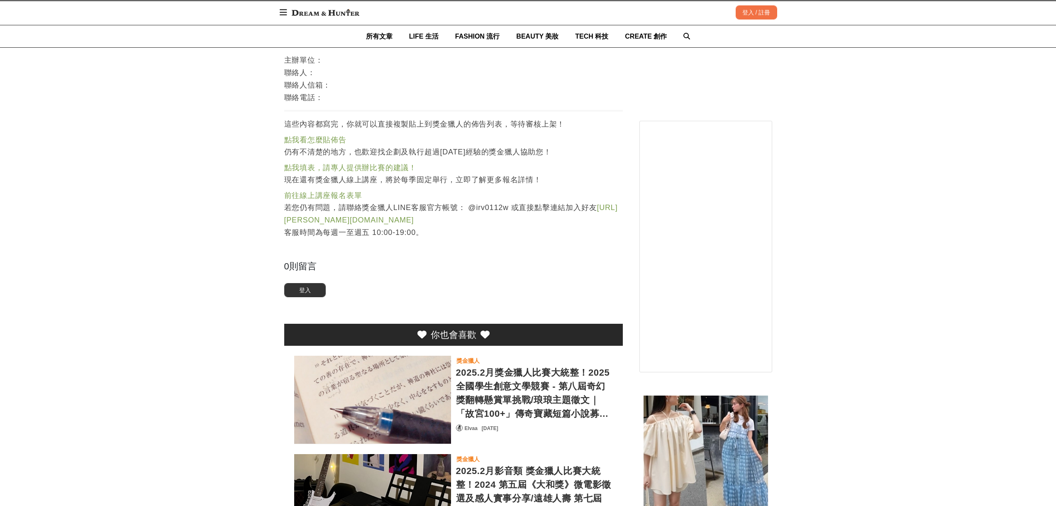
scroll to position [2613, 0]
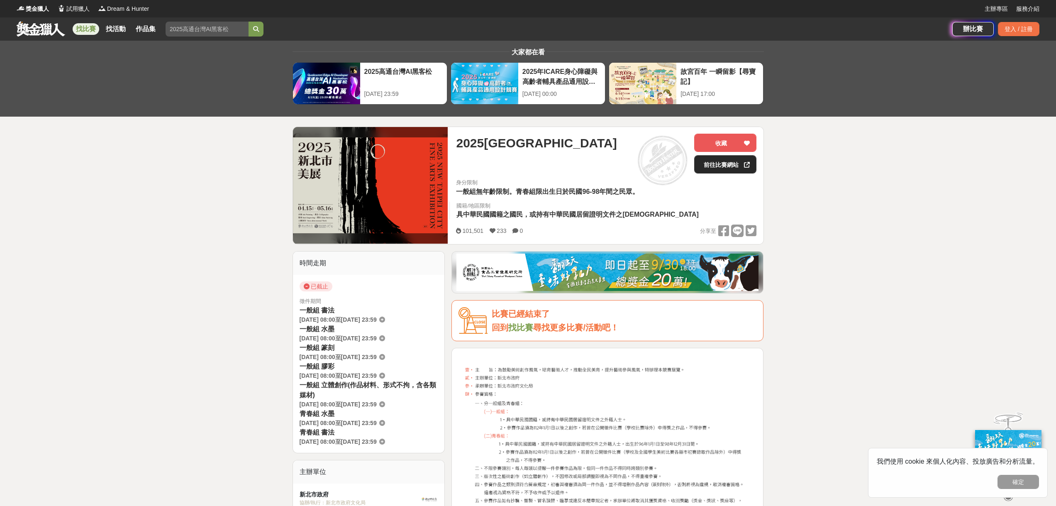
click at [726, 164] on link "前往比賽網站" at bounding box center [725, 164] width 62 height 18
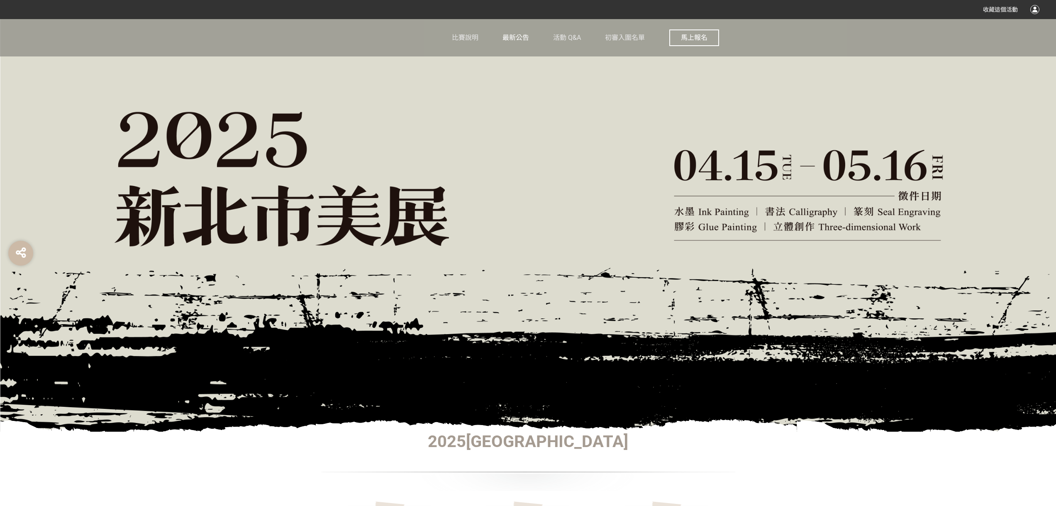
click at [521, 38] on span "最新公告" at bounding box center [515, 38] width 27 height 8
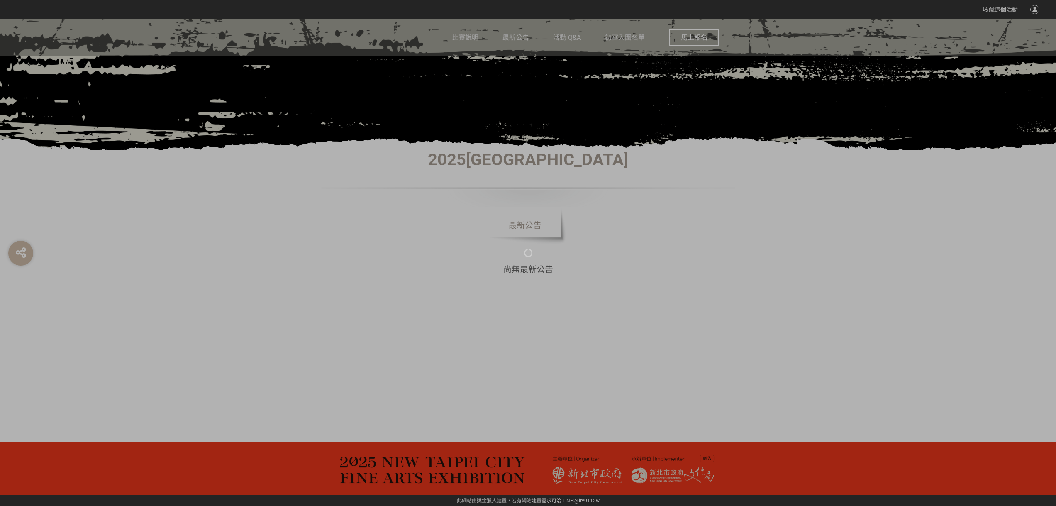
scroll to position [273, 0]
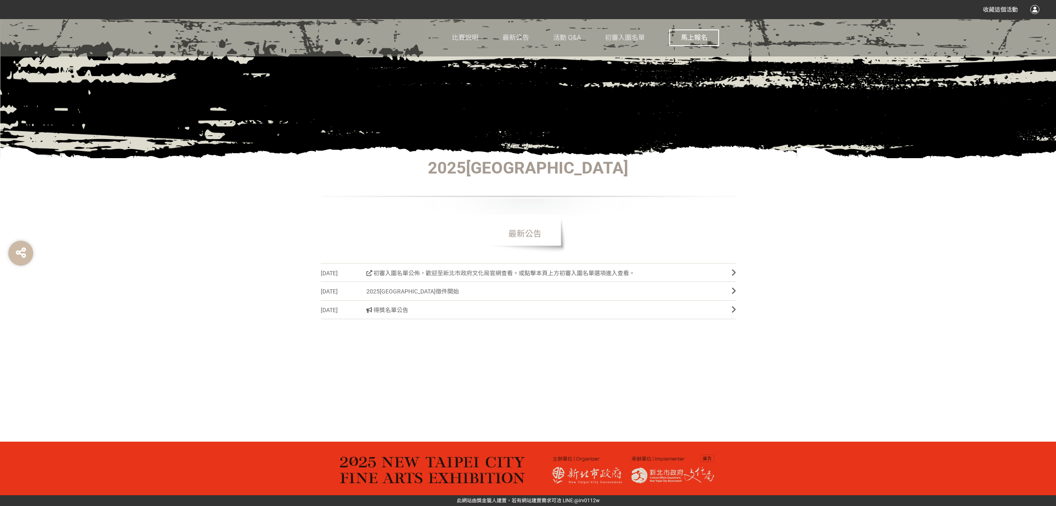
click at [381, 309] on span "得獎名單公告" at bounding box center [542, 310] width 353 height 19
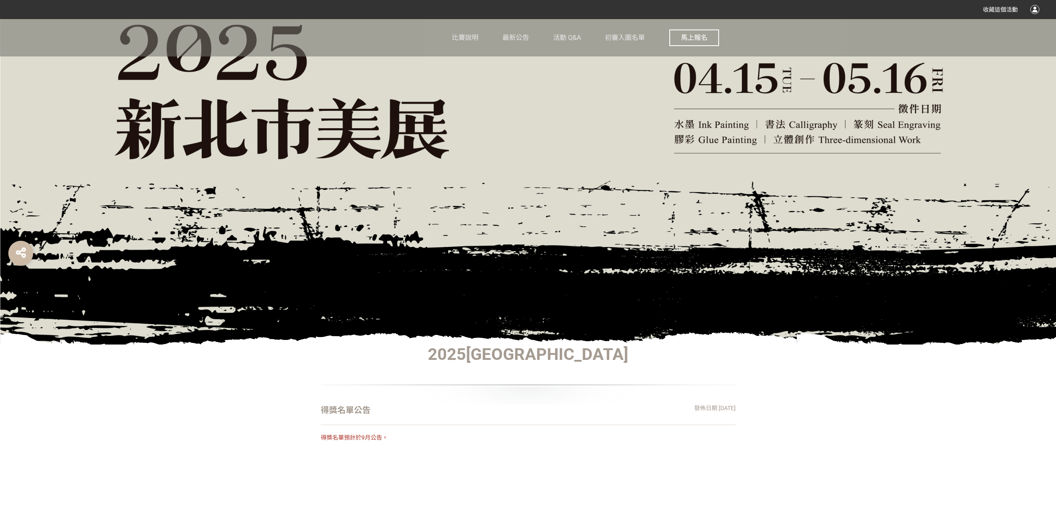
scroll to position [188, 0]
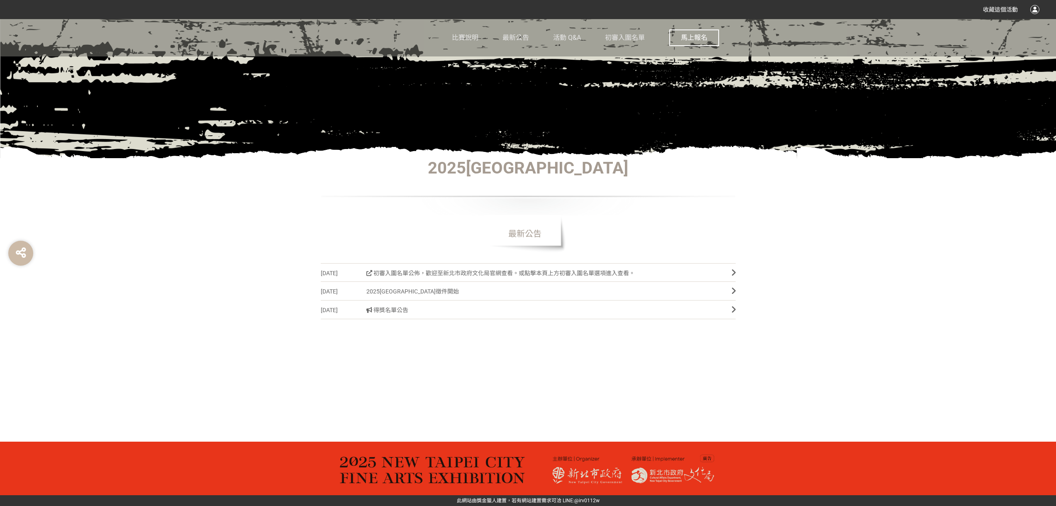
scroll to position [265, 0]
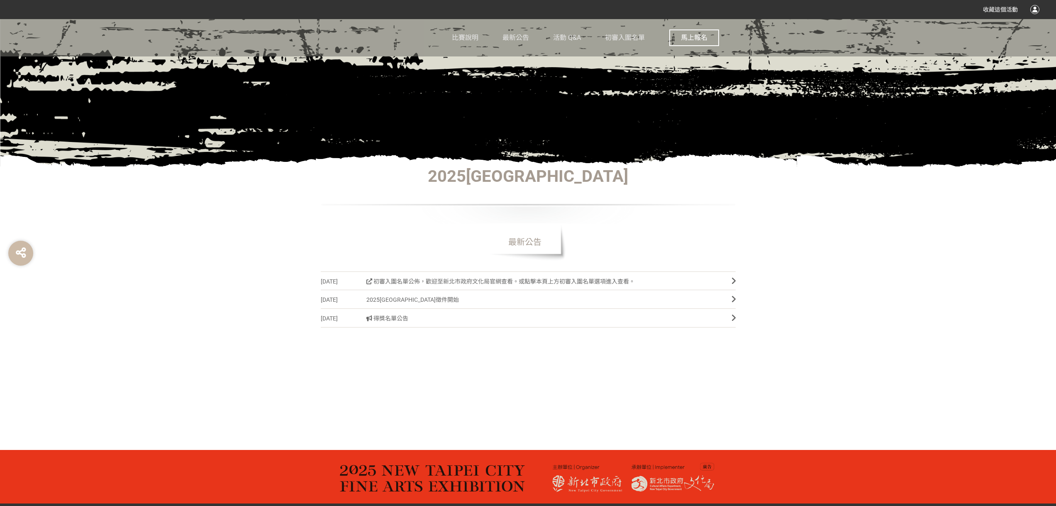
click at [412, 277] on span "初審入圍名單公佈，歡迎至新北市政府文化局官網查看。或點擊本頁上方初審入圍名單選項進入查看。" at bounding box center [542, 281] width 353 height 19
